Goal: Information Seeking & Learning: Learn about a topic

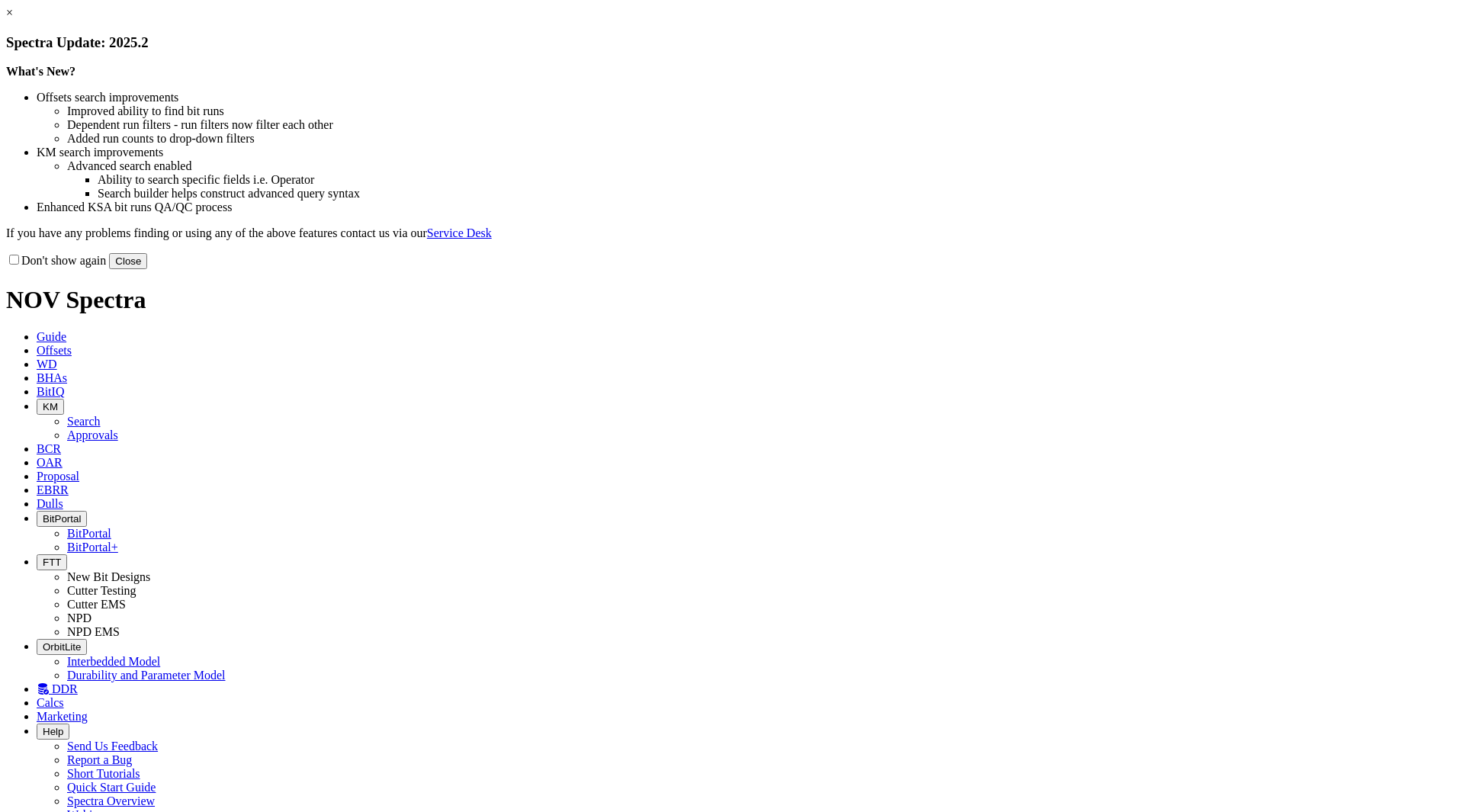
drag, startPoint x: 1038, startPoint y: 420, endPoint x: 1039, endPoint y: 432, distance: 12.0
click at [147, 269] on button "Close" at bounding box center [128, 261] width 38 height 16
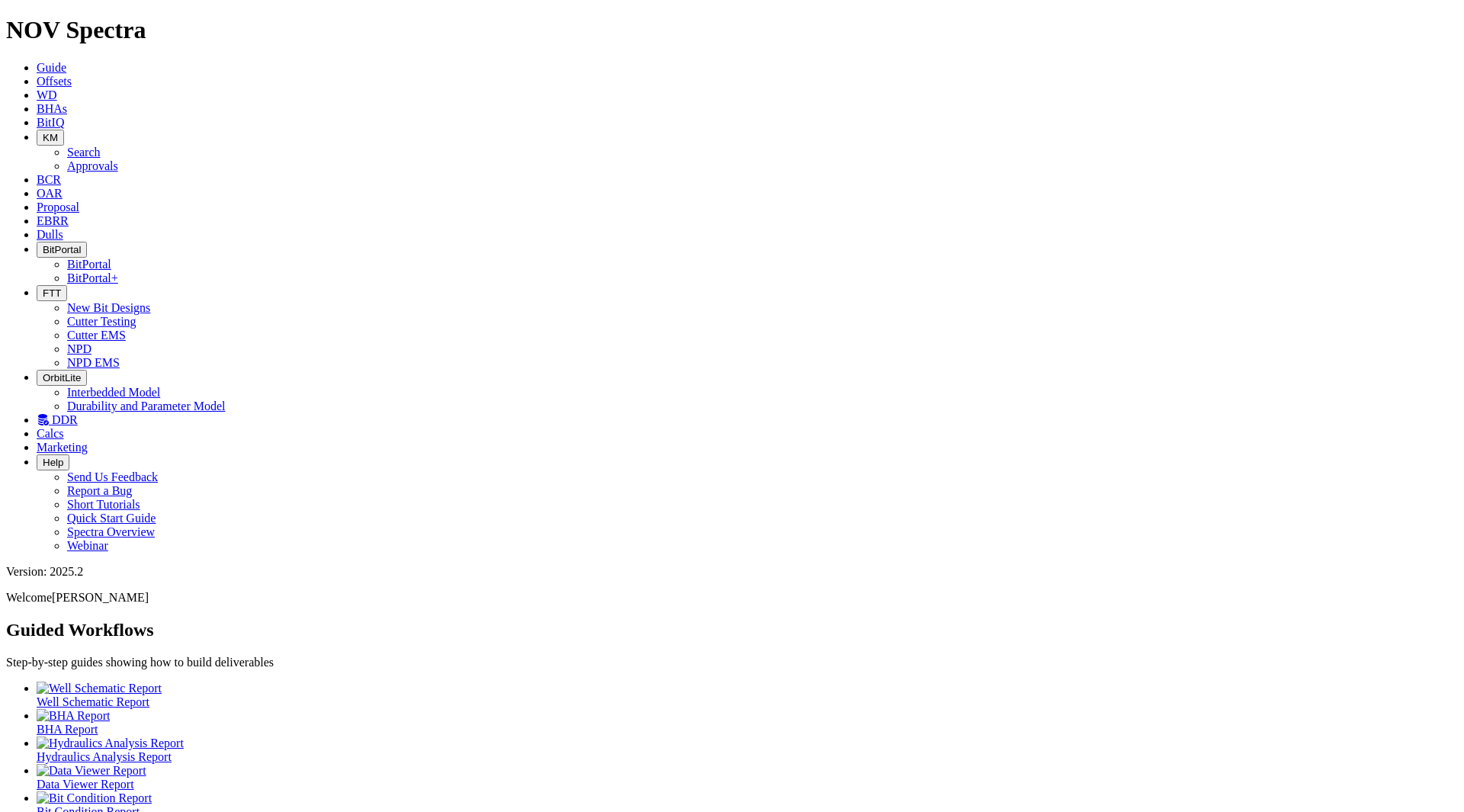
click at [71, 75] on span "Offsets" at bounding box center [54, 81] width 35 height 13
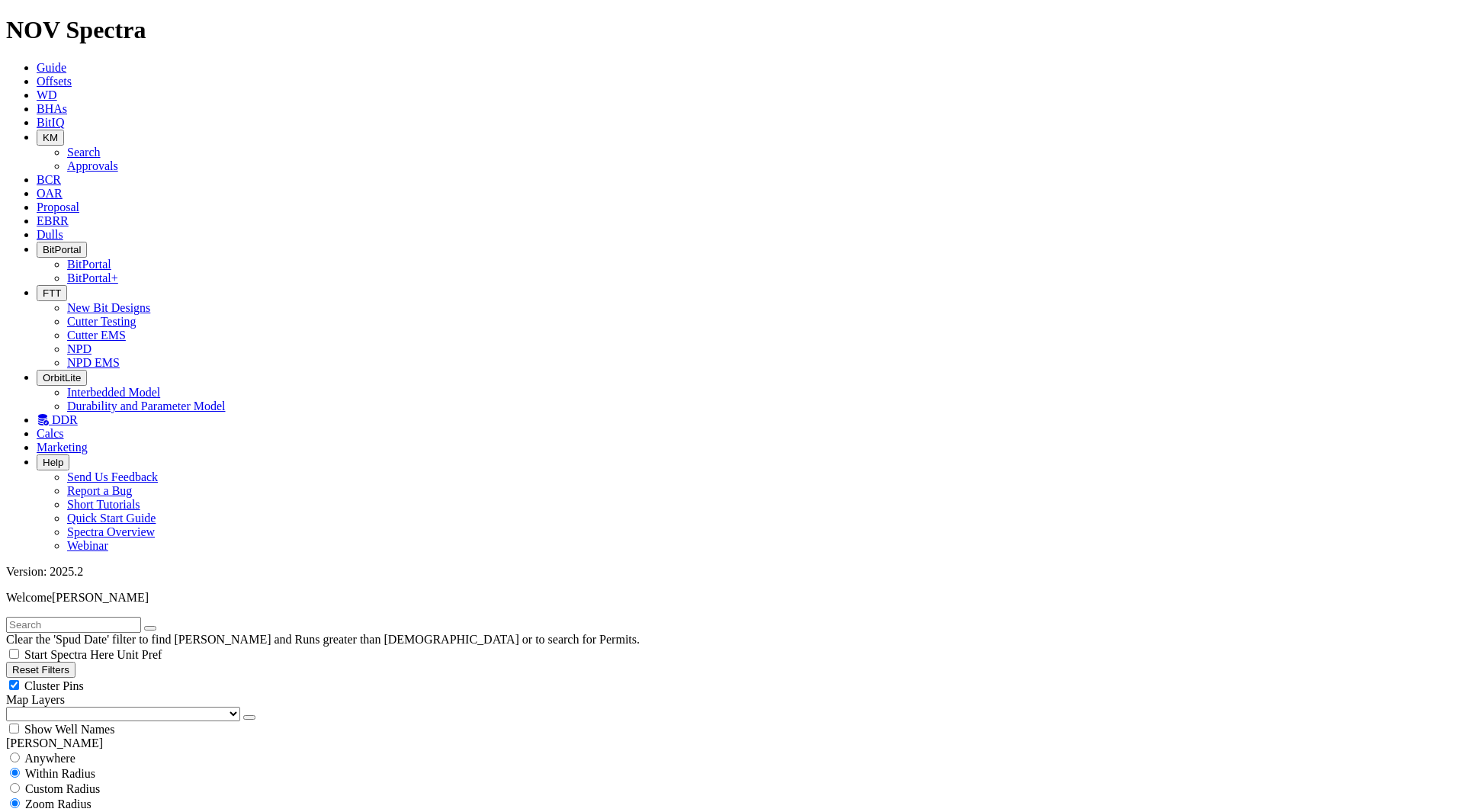
type input "[DATE]"
click at [57, 752] on span "Anywhere" at bounding box center [50, 758] width 51 height 13
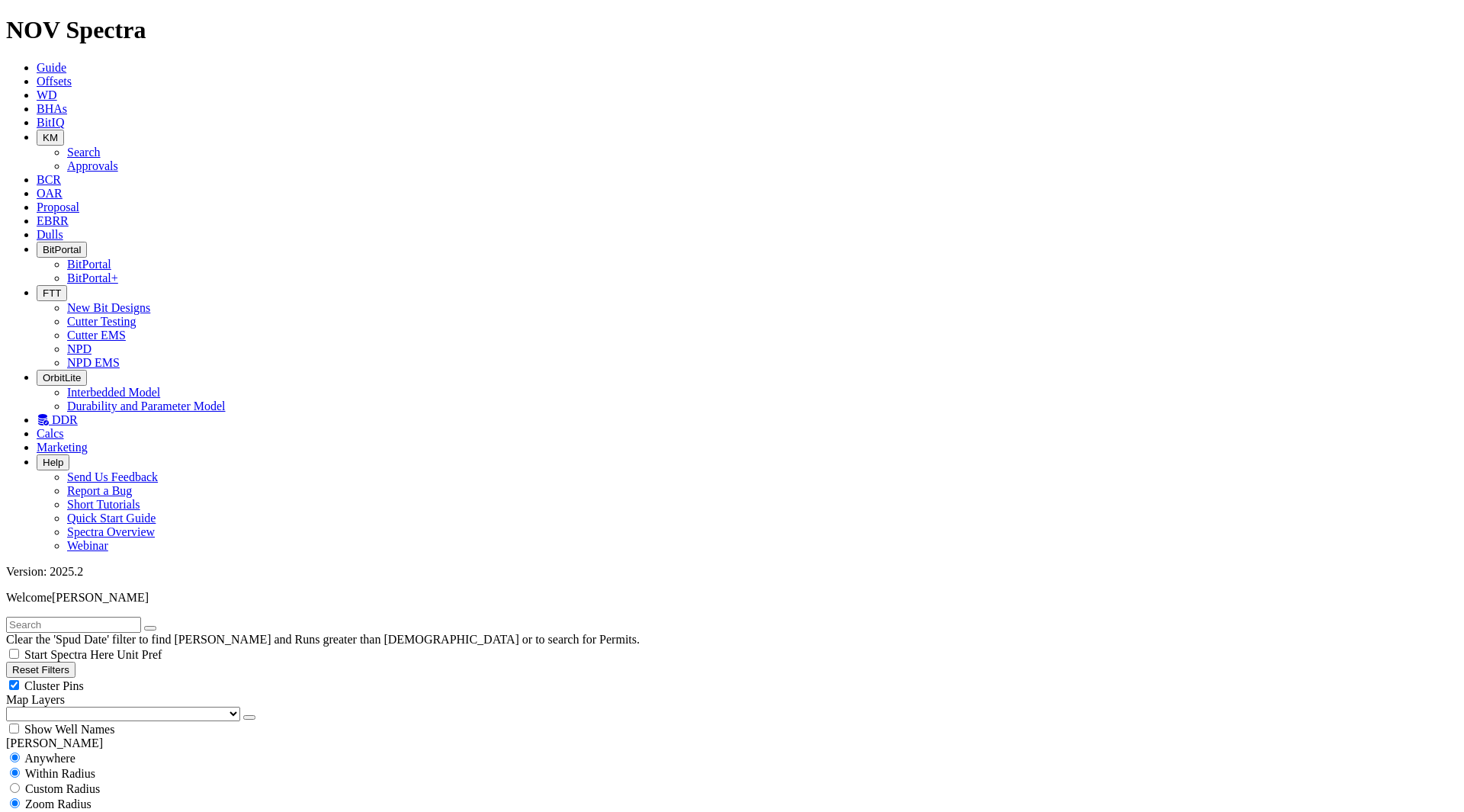
radio input "true"
radio input "false"
click at [84, 679] on span "Cluster Pins" at bounding box center [54, 685] width 59 height 13
checkbox input "false"
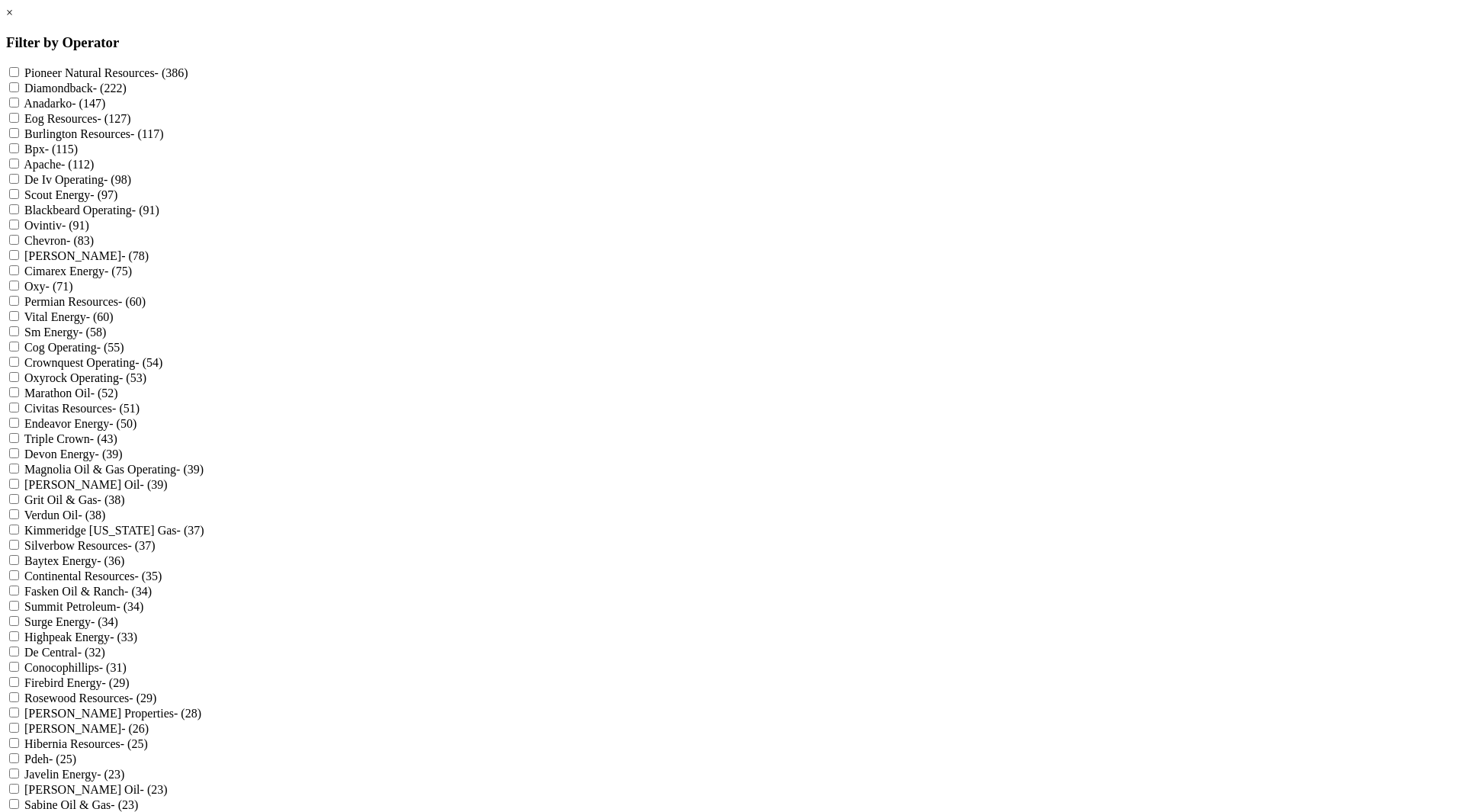
scroll to position [1417, 0]
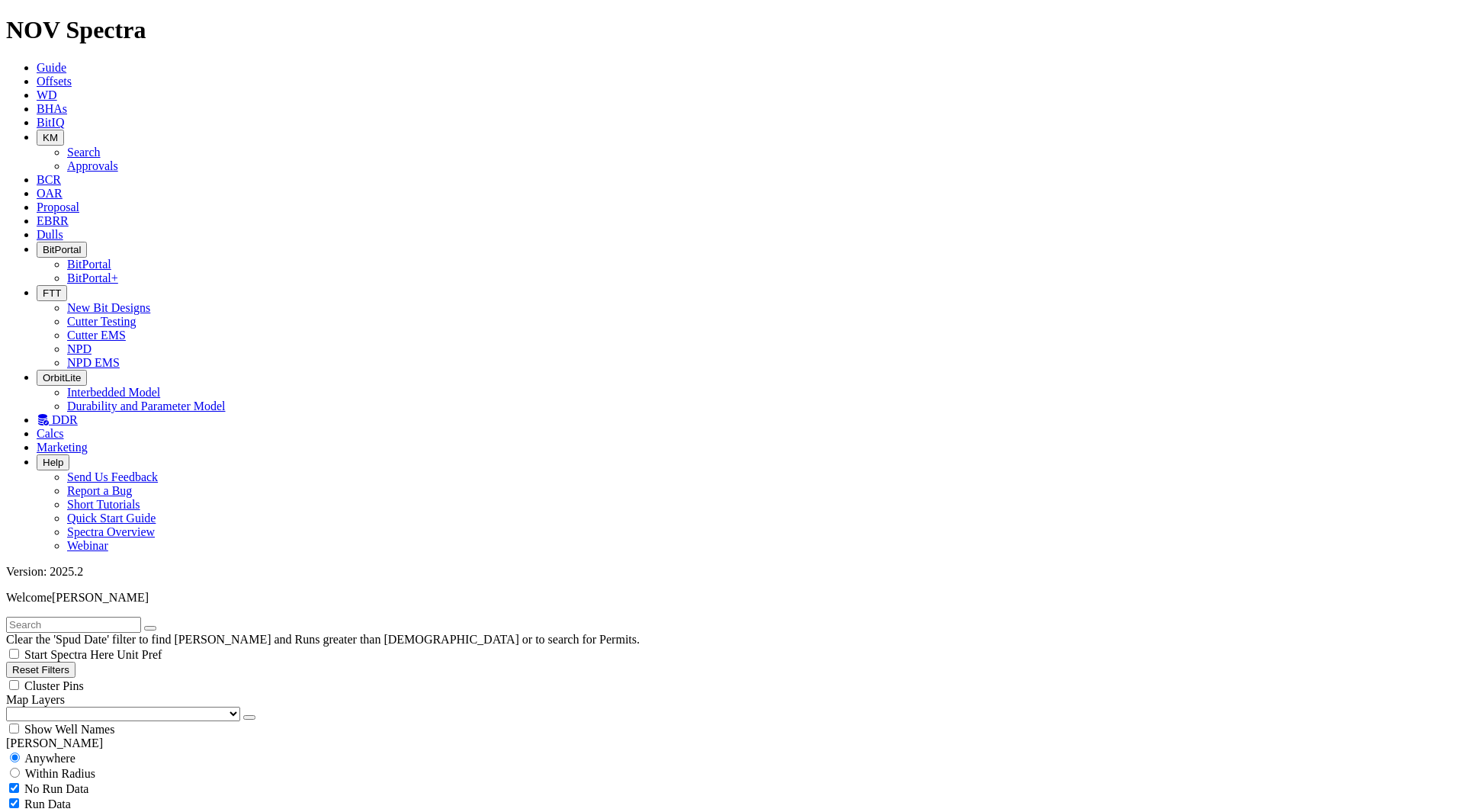
click at [71, 797] on span "Run Data" at bounding box center [48, 803] width 47 height 13
checkbox input "false"
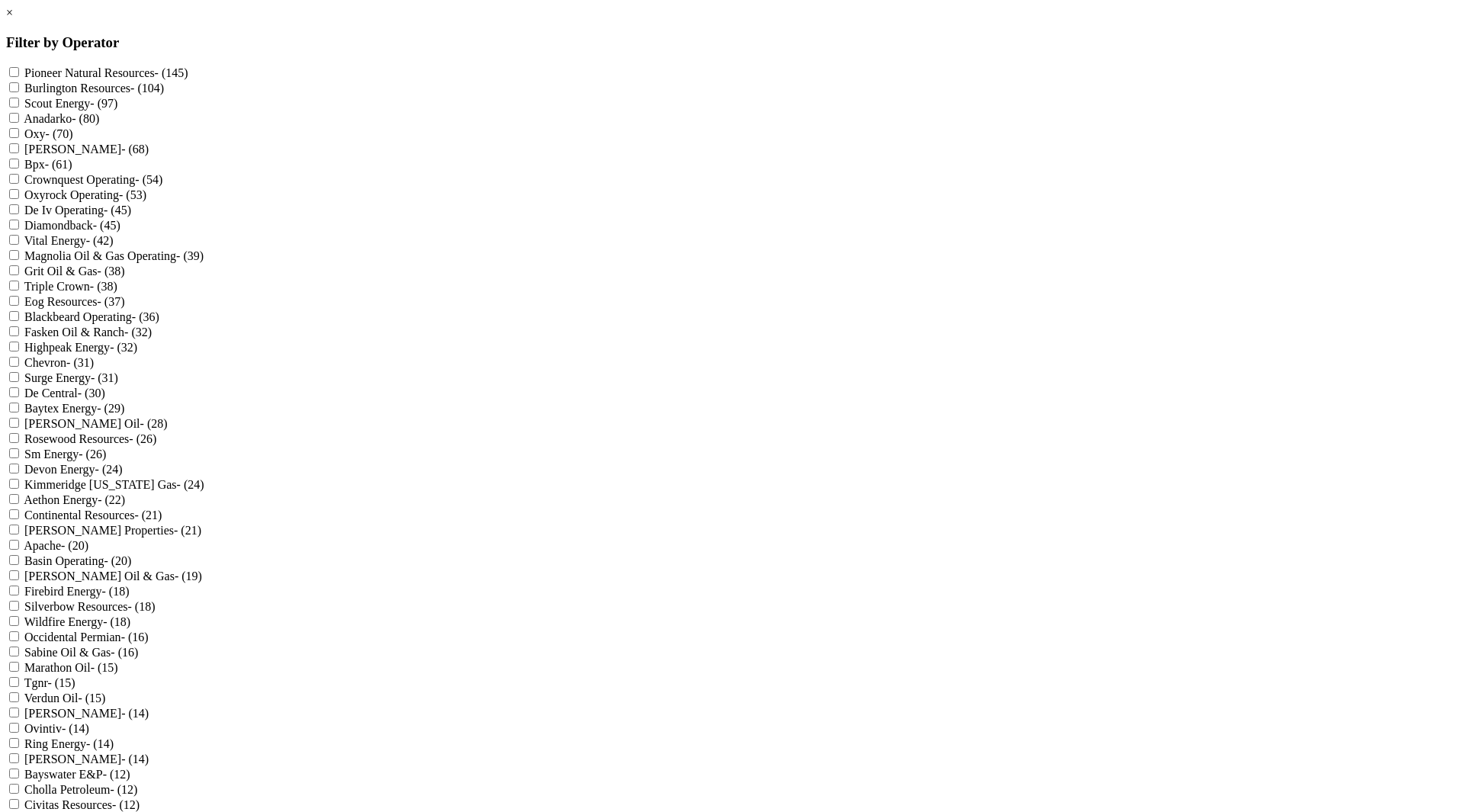
click at [13, 19] on link "×" at bounding box center [10, 13] width 7 height 13
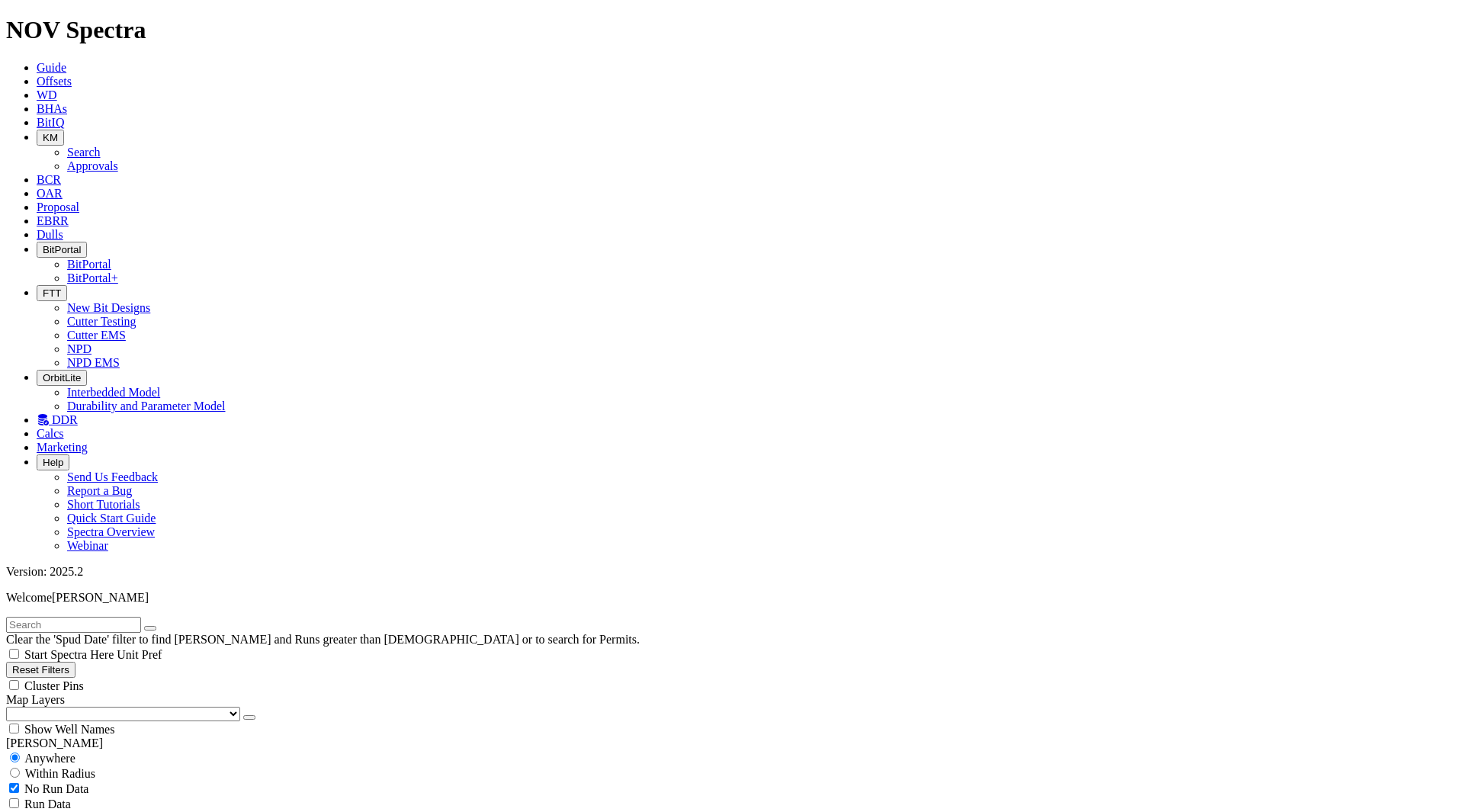
scroll to position [20192, 0]
radio input "false"
radio input "true"
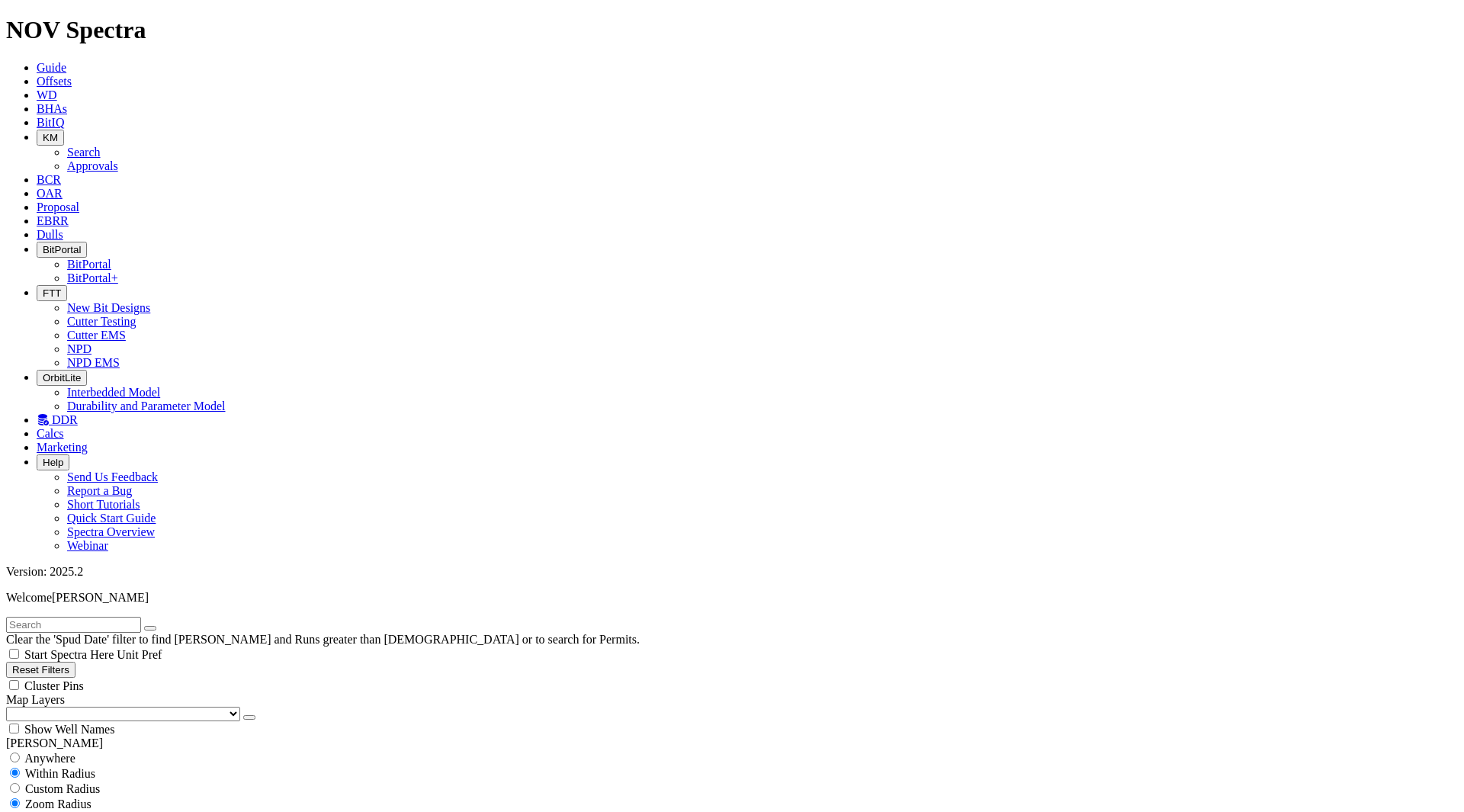
scroll to position [1473, 0]
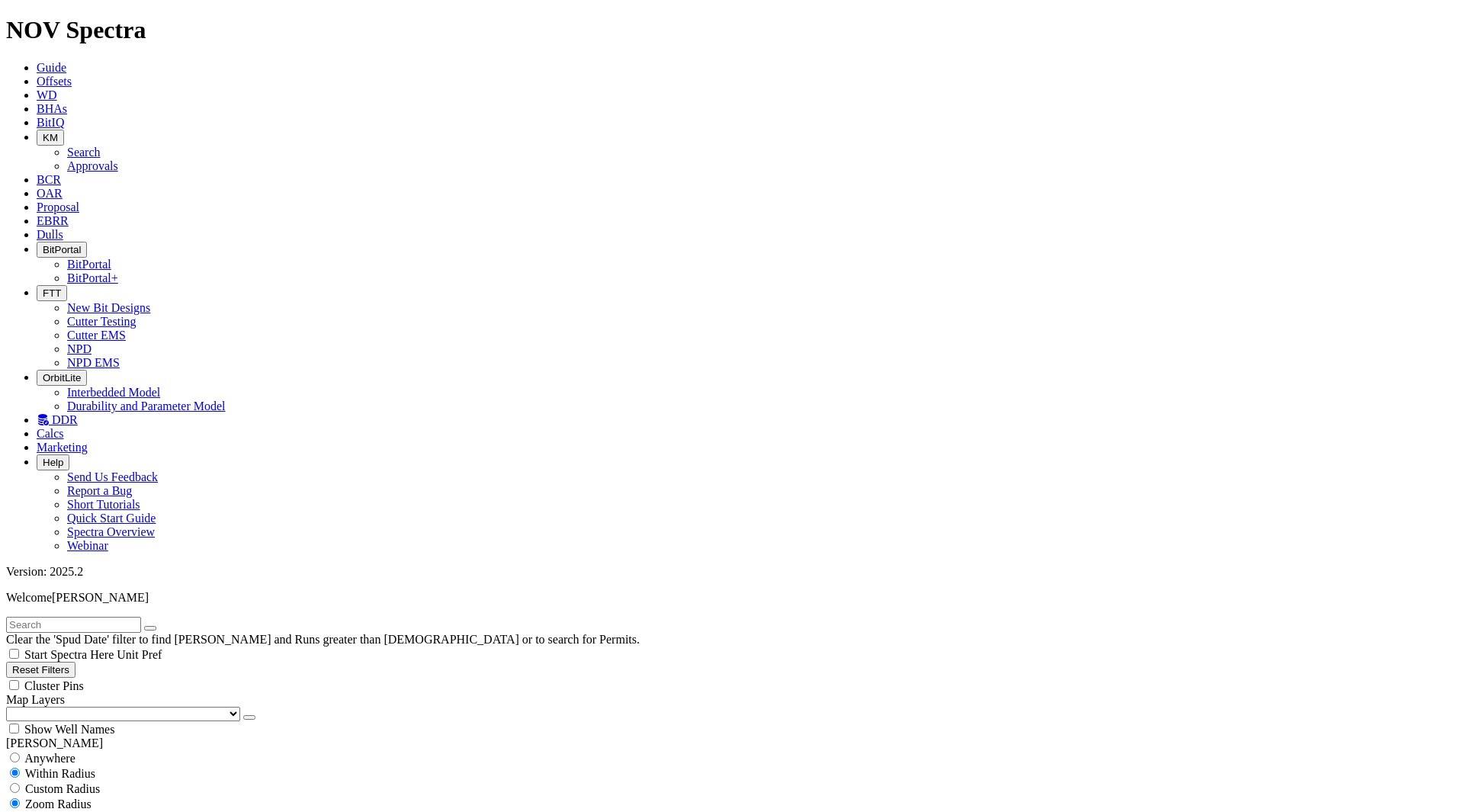
drag, startPoint x: 57, startPoint y: 581, endPoint x: 74, endPoint y: 589, distance: 18.8
type input "[DATE]"
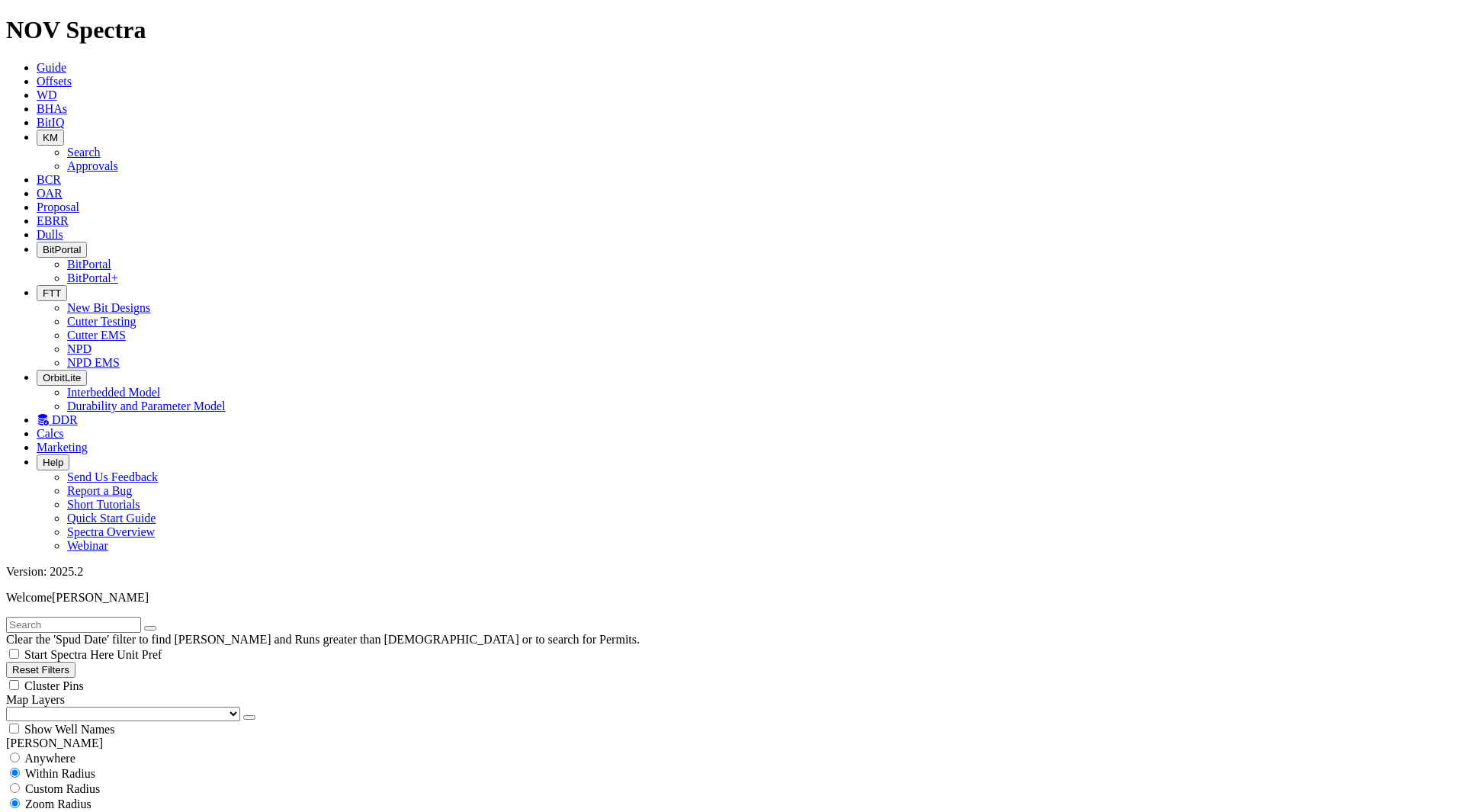
checkbox input "true"
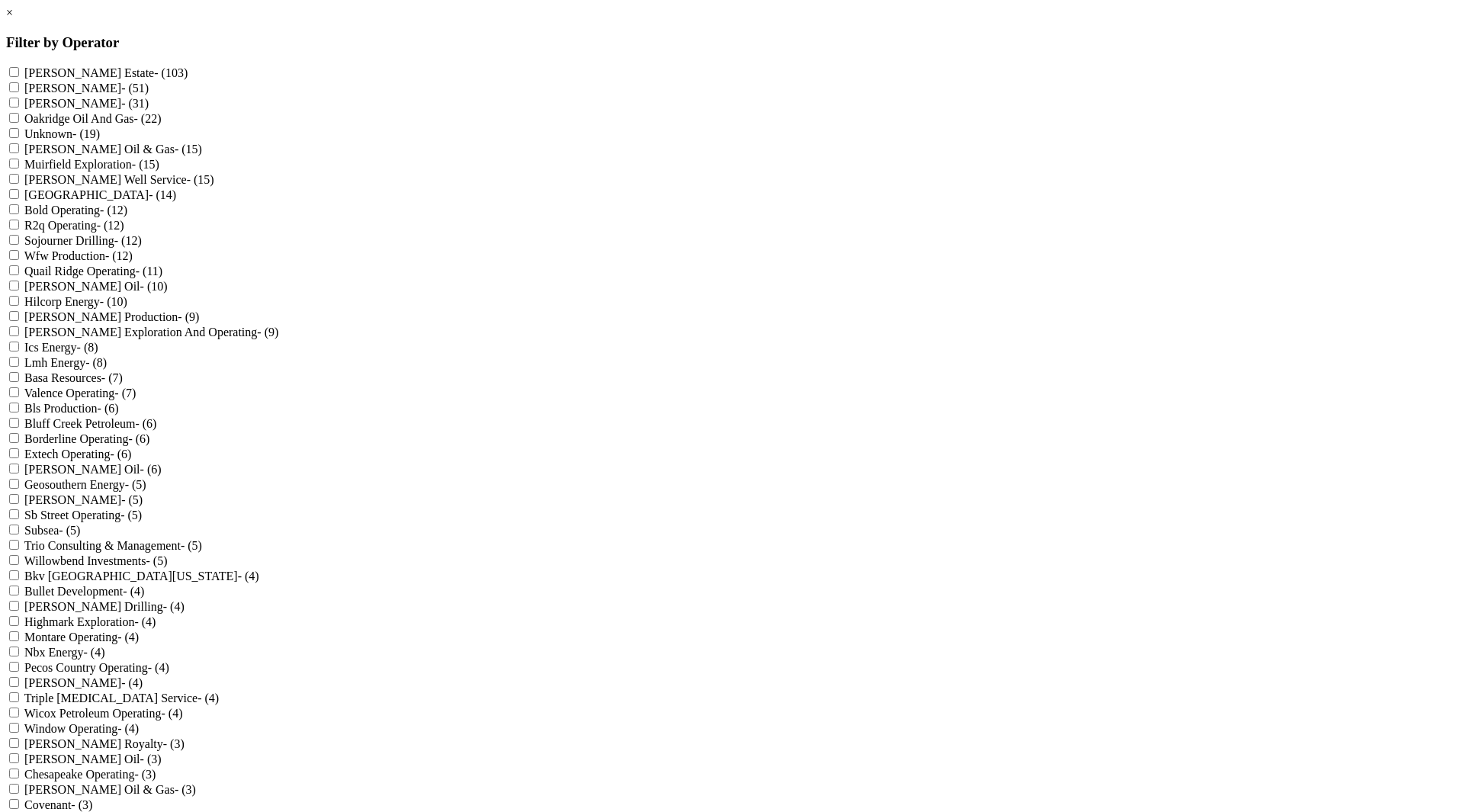
scroll to position [838, 0]
checkbox Operating "true"
drag, startPoint x: 808, startPoint y: 767, endPoint x: 803, endPoint y: 583, distance: 184.1
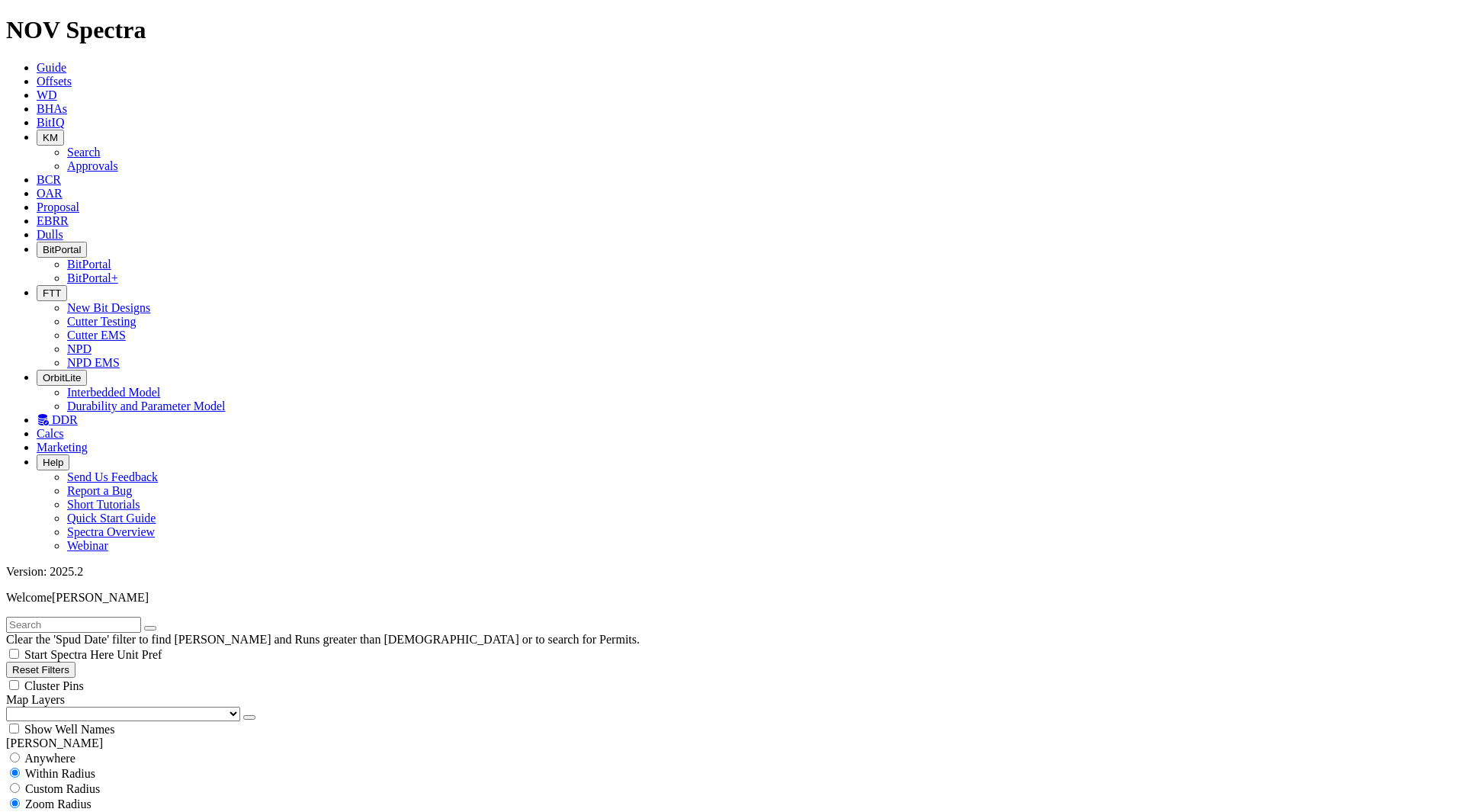
type input "[DATE]"
click at [86, 750] on div "Anywhere" at bounding box center [732, 757] width 1451 height 15
radio input "true"
radio input "false"
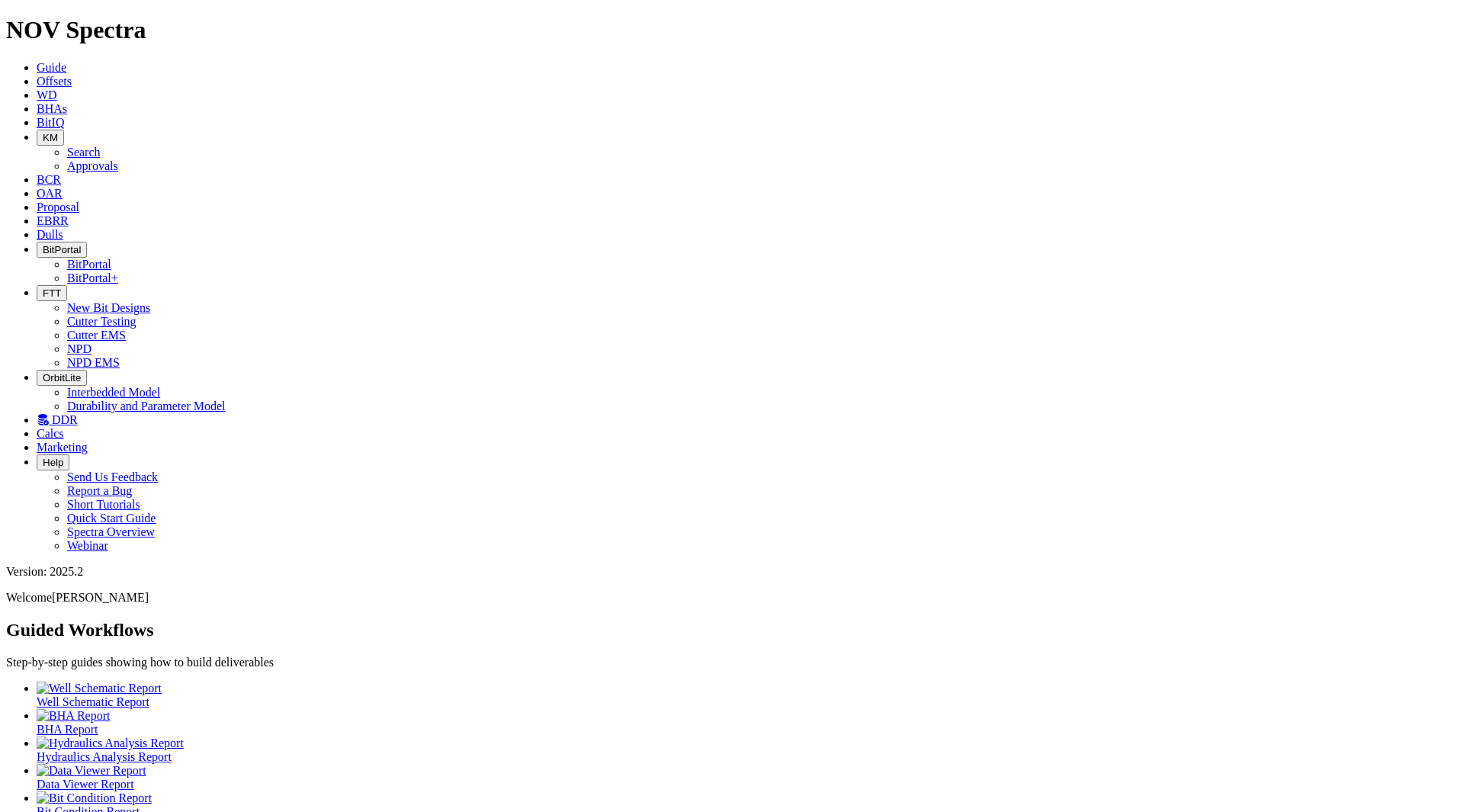
click at [67, 285] on button "FTT" at bounding box center [52, 293] width 31 height 16
click at [91, 342] on link "NPD" at bounding box center [78, 349] width 24 height 13
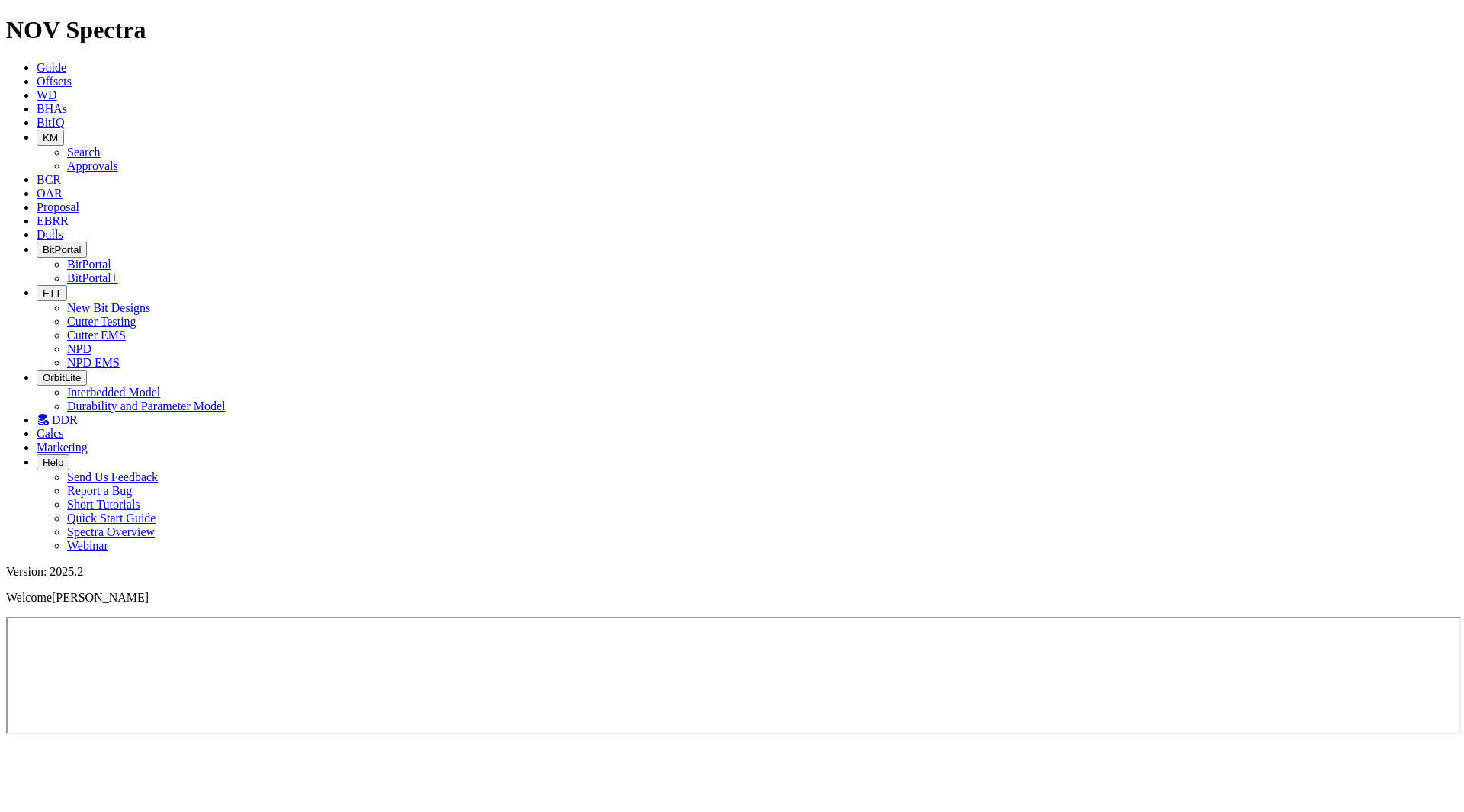
click at [42, 287] on icon "button" at bounding box center [42, 293] width 0 height 12
click at [136, 315] on link "Cutter Testing" at bounding box center [101, 321] width 69 height 13
click at [81, 244] on span "BitPortal" at bounding box center [61, 250] width 38 height 12
click at [111, 258] on link "BitPortal" at bounding box center [88, 264] width 44 height 13
click at [37, 228] on icon at bounding box center [37, 234] width 0 height 13
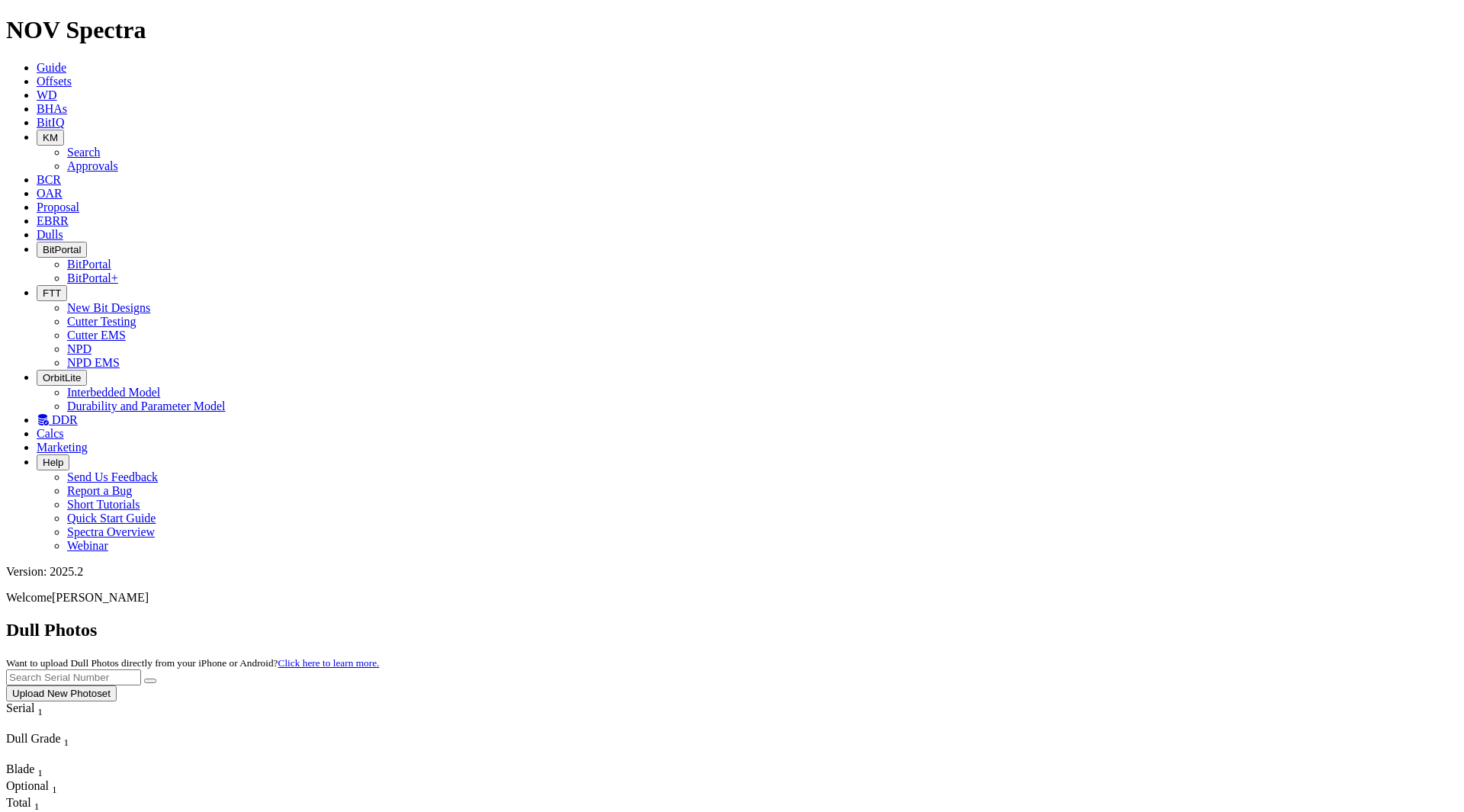
click at [69, 214] on link "EBRR" at bounding box center [53, 221] width 32 height 13
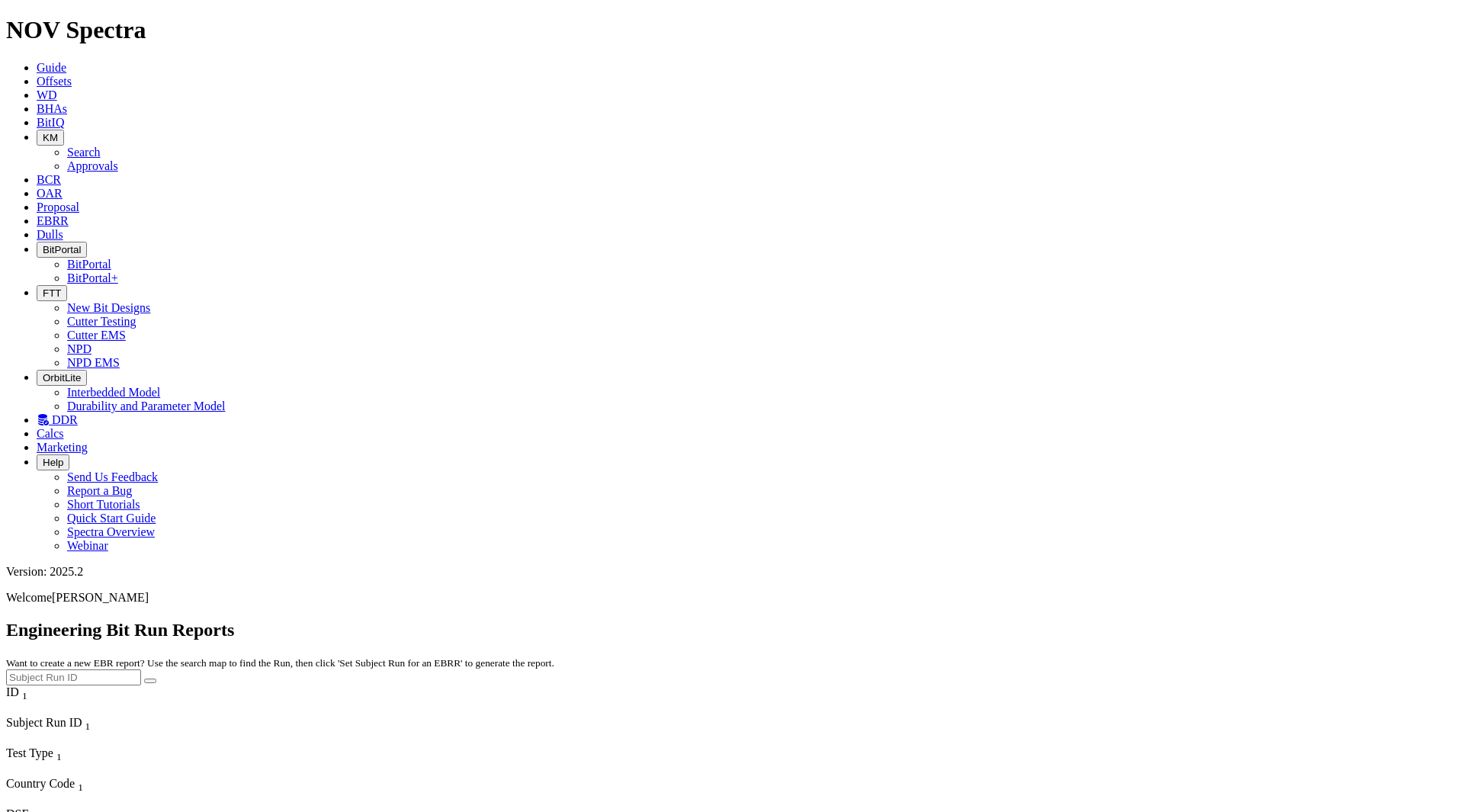
click at [79, 200] on span "Proposal" at bounding box center [58, 206] width 42 height 13
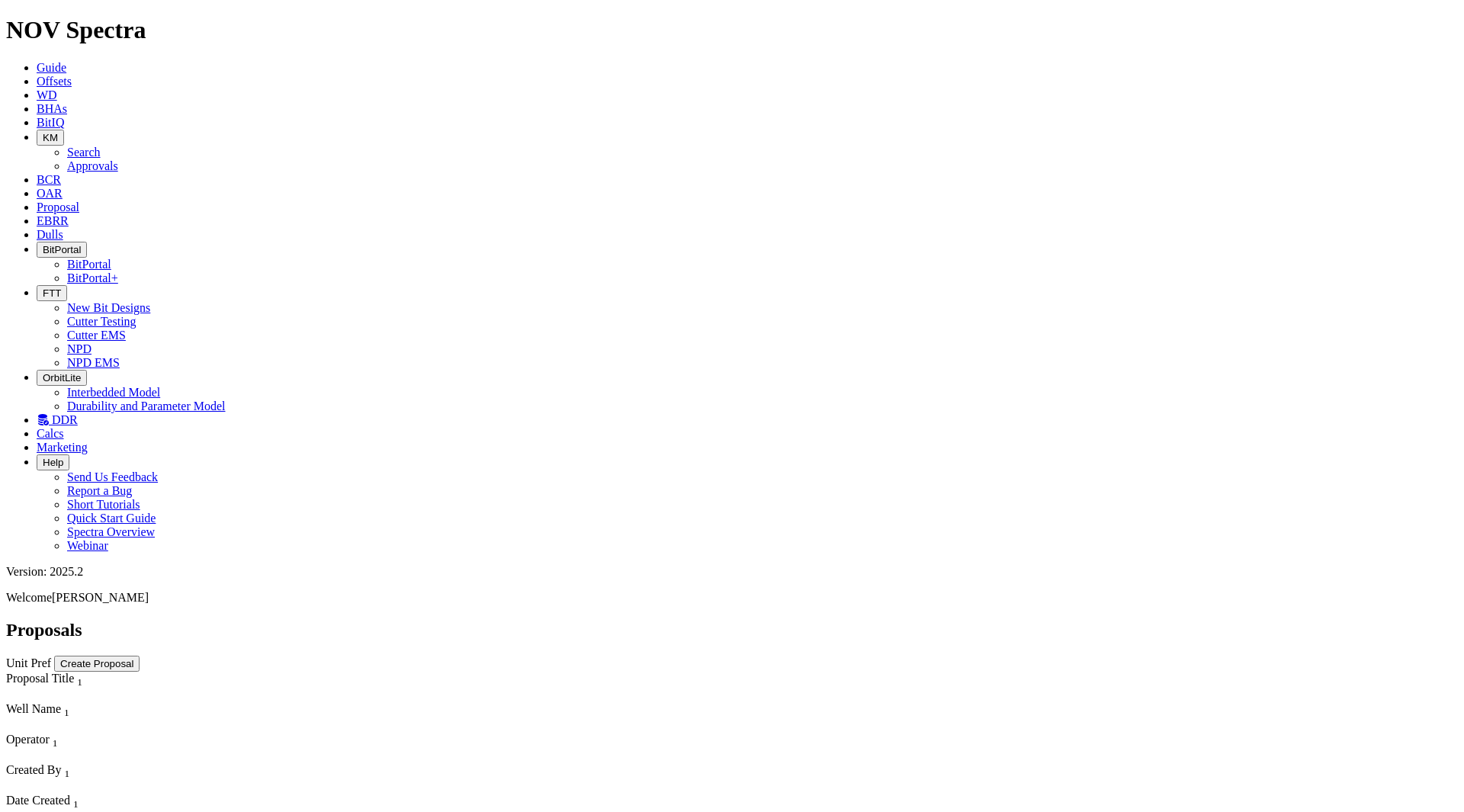
click at [37, 187] on icon at bounding box center [37, 193] width 0 height 13
click at [64, 130] on button "KM" at bounding box center [50, 138] width 27 height 16
click at [101, 146] on link "Search" at bounding box center [83, 152] width 33 height 13
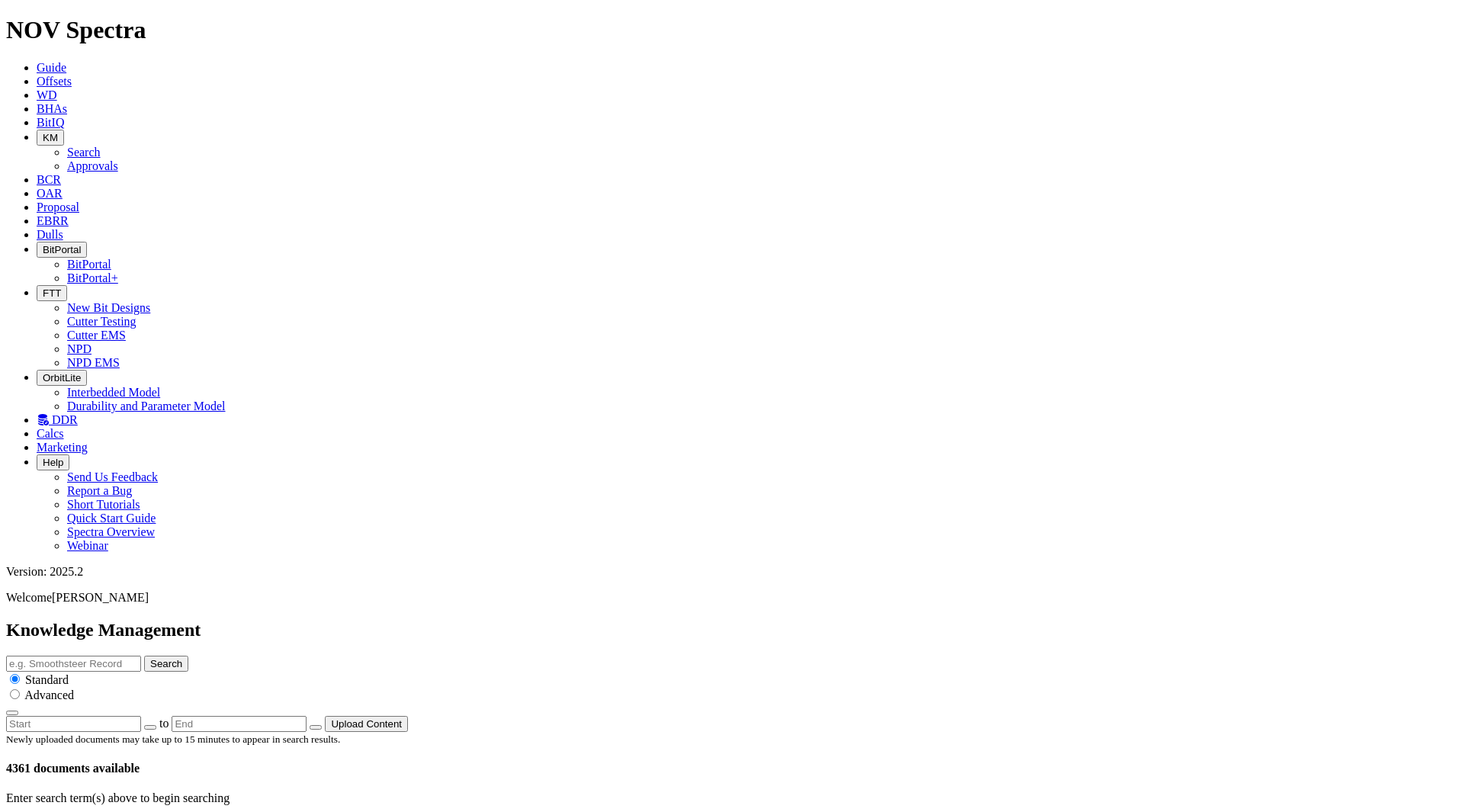
click at [156, 725] on button "button" at bounding box center [151, 726] width 13 height 5
type input "8/10/25"
click at [156, 725] on button "button" at bounding box center [151, 726] width 13 height 5
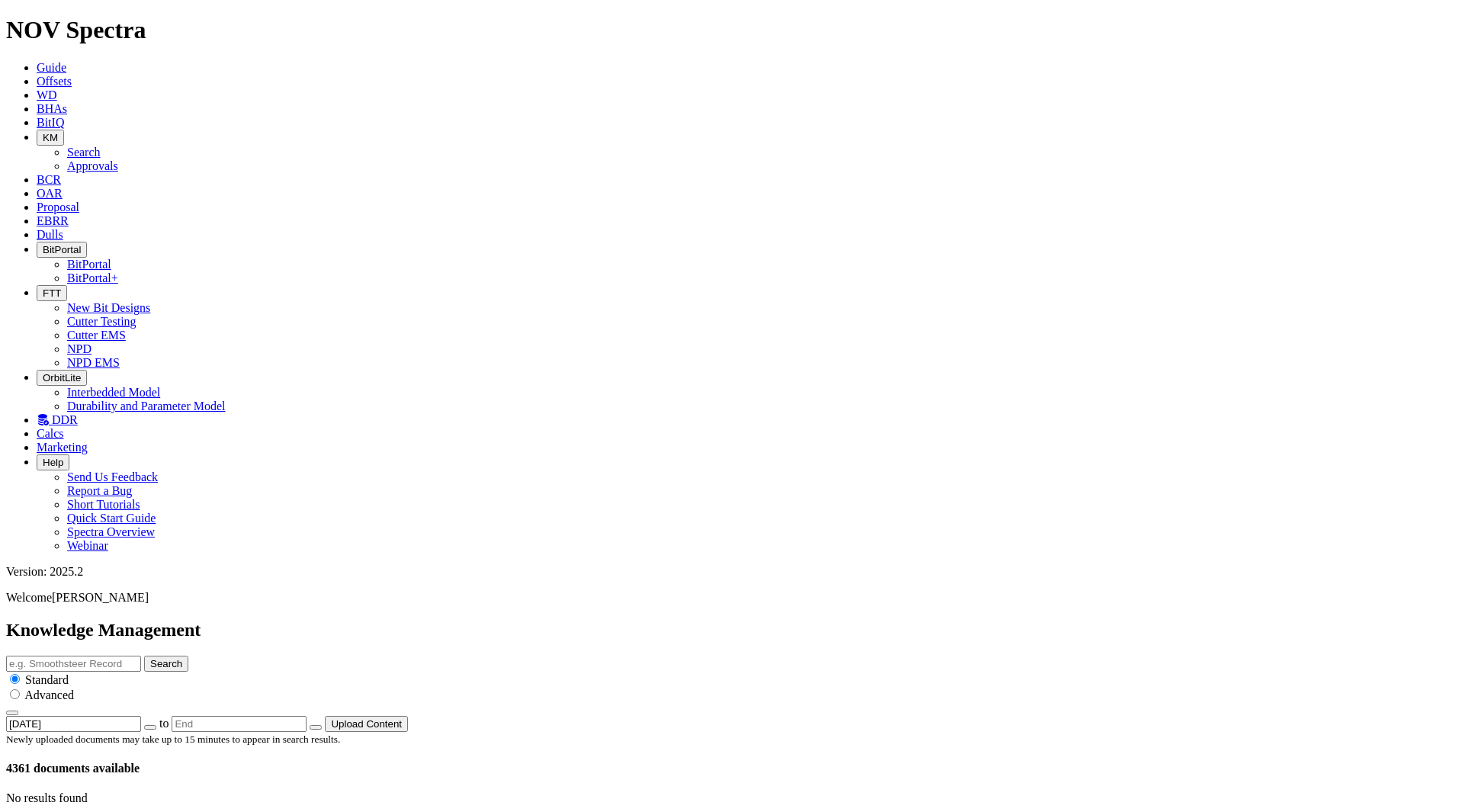
type input "8/9/25"
click at [151, 727] on icon "button" at bounding box center [151, 727] width 0 height 0
type input "8/8/25"
click at [156, 725] on button "button" at bounding box center [151, 726] width 13 height 5
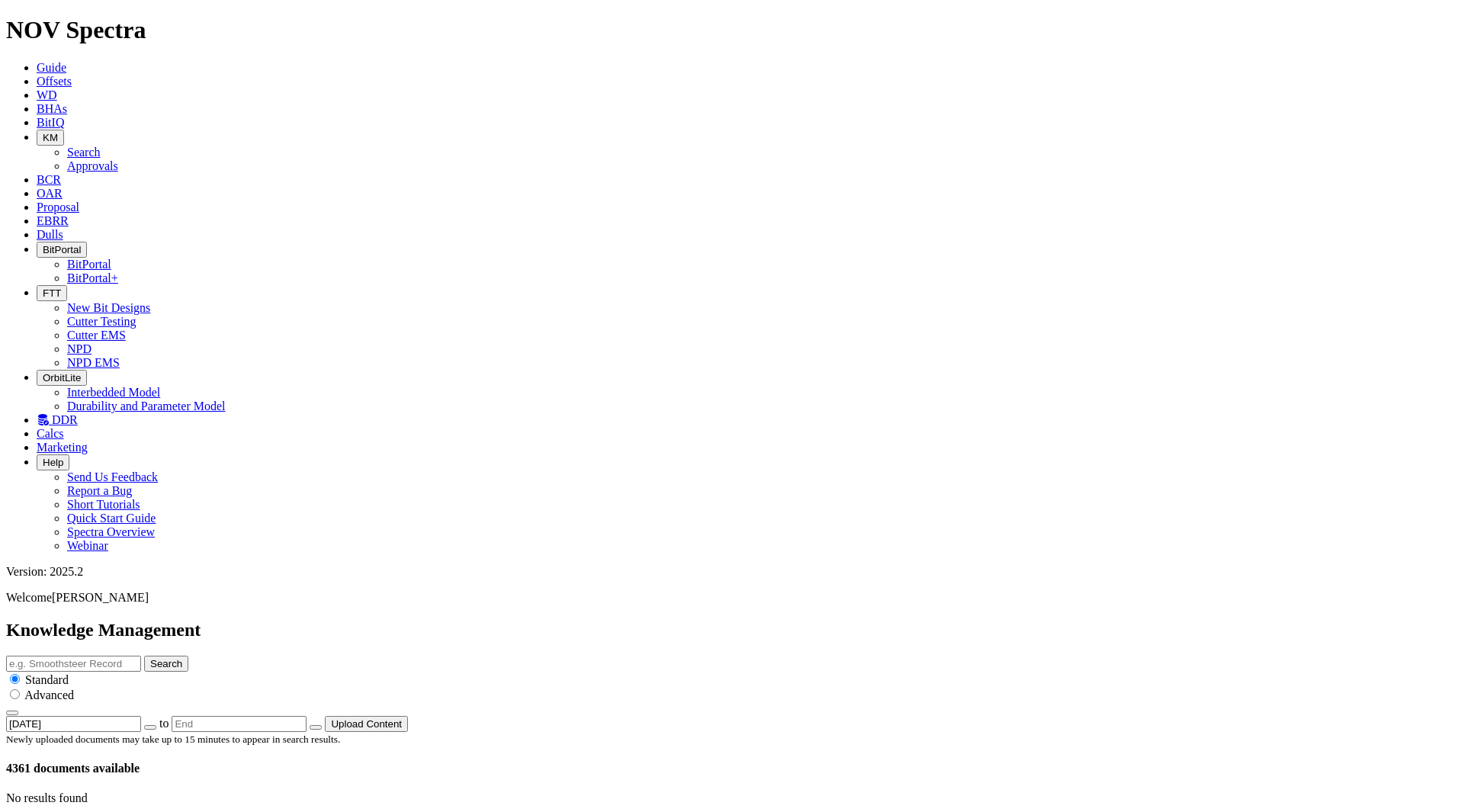
type input "8/7/25"
click at [64, 116] on span "BitIQ" at bounding box center [50, 123] width 27 height 13
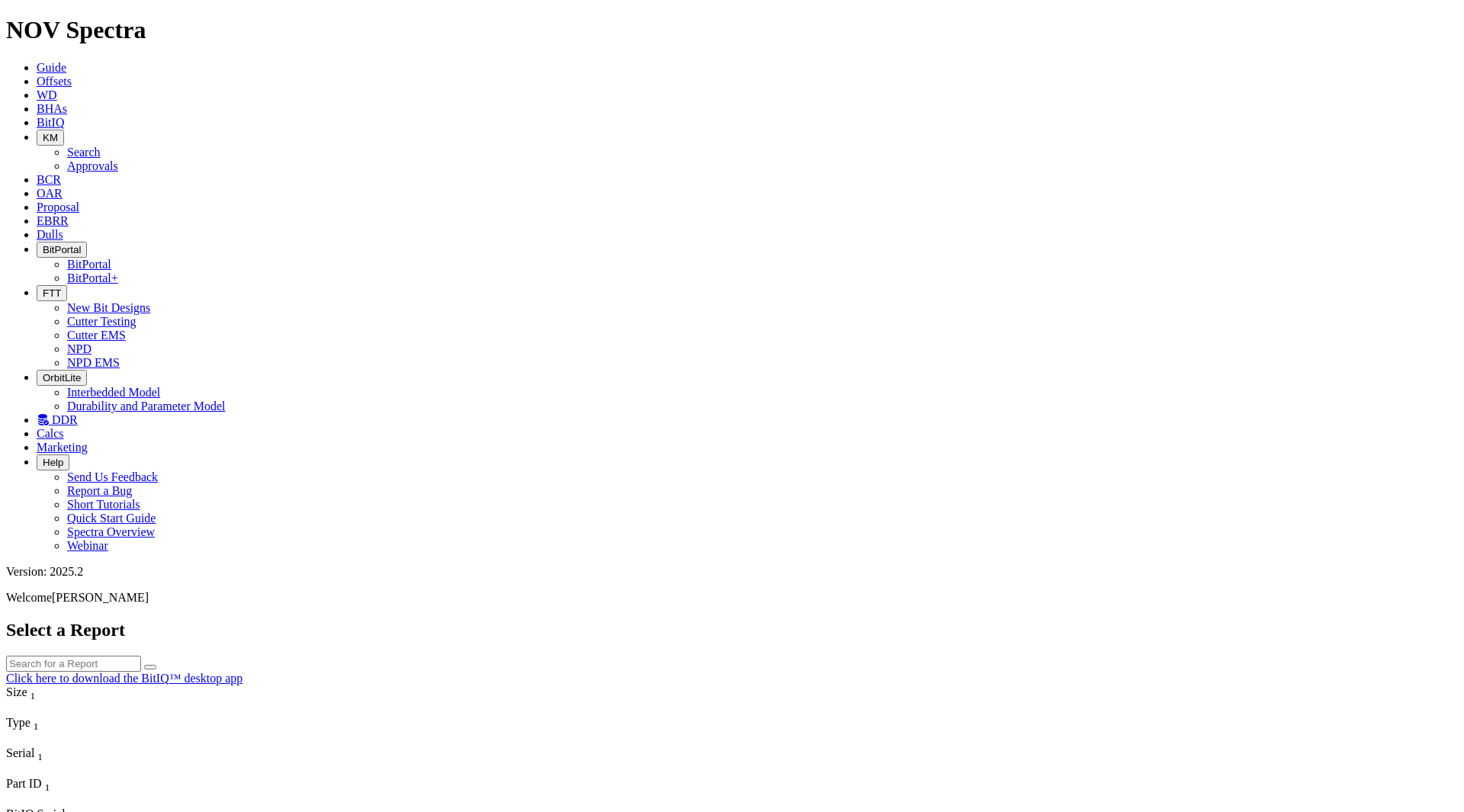
click at [78, 413] on span "DDR" at bounding box center [64, 419] width 26 height 13
